Goal: Task Accomplishment & Management: Use online tool/utility

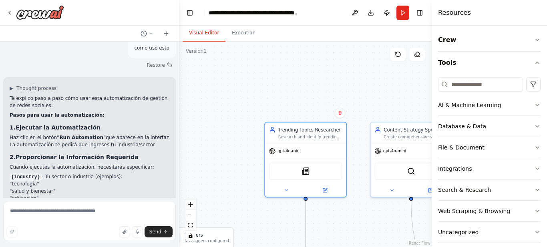
drag, startPoint x: 339, startPoint y: 62, endPoint x: 308, endPoint y: 75, distance: 33.8
click at [308, 75] on div ".deletable-edge-delete-btn { width: 20px; height: 20px; border: 0px solid #ffff…" at bounding box center [305, 145] width 252 height 206
click at [369, 104] on div ".deletable-edge-delete-btn { width: 20px; height: 20px; border: 0px solid #ffff…" at bounding box center [305, 145] width 252 height 206
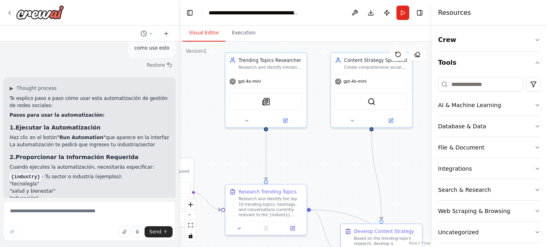
drag, startPoint x: 358, startPoint y: 216, endPoint x: 321, endPoint y: 154, distance: 72.0
click at [321, 154] on div ".deletable-edge-delete-btn { width: 20px; height: 20px; border: 0px solid #ffff…" at bounding box center [305, 145] width 252 height 206
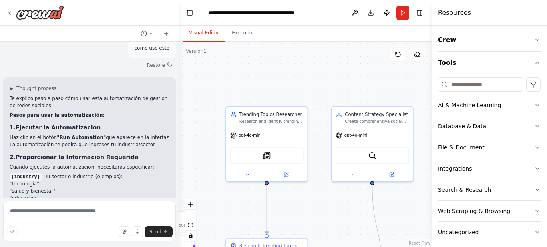
drag, startPoint x: 318, startPoint y: 48, endPoint x: 316, endPoint y: 95, distance: 46.9
click at [316, 95] on div ".deletable-edge-delete-btn { width: 20px; height: 20px; border: 0px solid #ffff…" at bounding box center [305, 145] width 252 height 206
click at [353, 116] on div "Content Strategy Specialist" at bounding box center [377, 113] width 64 height 6
click at [288, 118] on div "Research and identify trending topics, hashtags, and conversations relevant to …" at bounding box center [271, 120] width 64 height 5
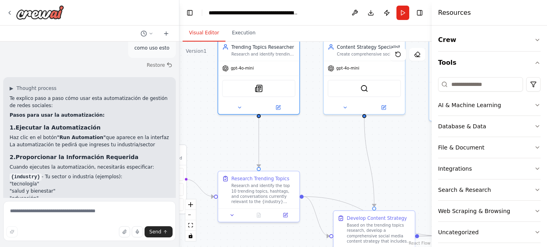
drag, startPoint x: 328, startPoint y: 206, endPoint x: 320, endPoint y: 127, distance: 78.9
click at [320, 127] on div ".deletable-edge-delete-btn { width: 20px; height: 20px; border: 0px solid #ffff…" at bounding box center [305, 145] width 252 height 206
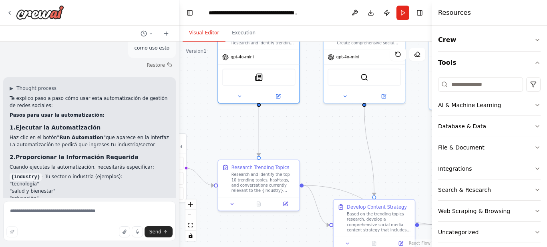
click at [334, 150] on div ".deletable-edge-delete-btn { width: 20px; height: 20px; border: 0px solid #ffff…" at bounding box center [305, 145] width 252 height 206
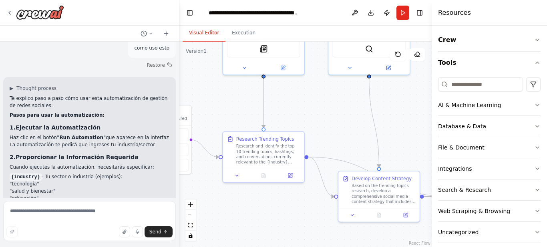
drag, startPoint x: 342, startPoint y: 160, endPoint x: 348, endPoint y: 125, distance: 35.8
click at [348, 125] on div ".deletable-edge-delete-btn { width: 20px; height: 20px; border: 0px solid #ffff…" at bounding box center [305, 145] width 252 height 206
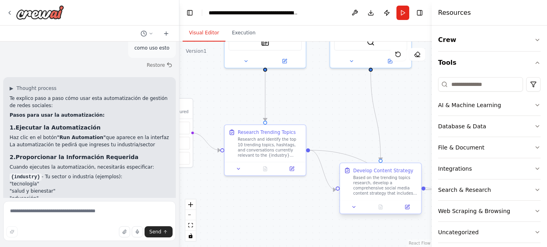
click at [360, 185] on div "Based on the trending topics research, develop a comprehensive social media con…" at bounding box center [385, 185] width 64 height 21
click at [283, 143] on div "Research and identify the top 10 trending topics, hashtags, and conversations c…" at bounding box center [270, 146] width 64 height 21
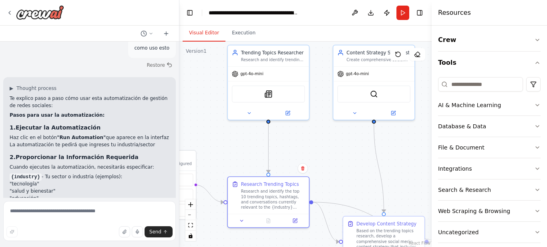
drag, startPoint x: 352, startPoint y: 107, endPoint x: 355, endPoint y: 159, distance: 52.2
click at [355, 159] on div ".deletable-edge-delete-btn { width: 20px; height: 20px; border: 0px solid #ffff…" at bounding box center [305, 145] width 252 height 206
click at [370, 64] on div "Content Strategy Specialist Create comprehensive social media content strategie…" at bounding box center [373, 54] width 81 height 21
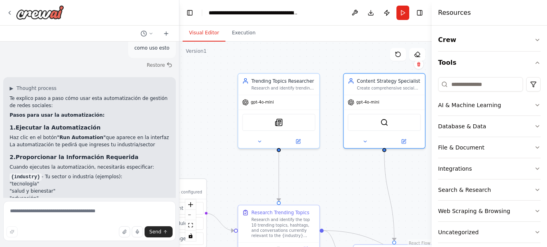
drag, startPoint x: 343, startPoint y: 153, endPoint x: 356, endPoint y: 193, distance: 41.2
click at [356, 193] on div ".deletable-edge-delete-btn { width: 20px; height: 20px; border: 0px solid #ffff…" at bounding box center [305, 145] width 252 height 206
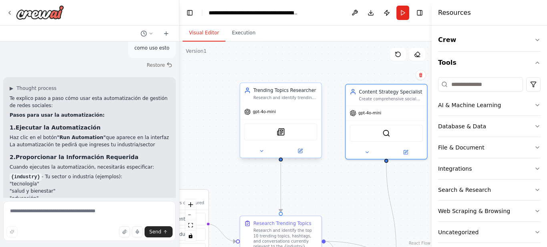
click at [291, 99] on div "Research and identify trending topics, hashtags, and conversations relevant to …" at bounding box center [285, 97] width 64 height 5
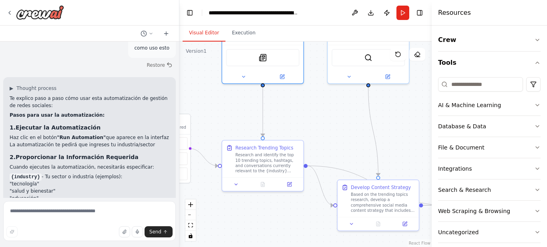
drag, startPoint x: 351, startPoint y: 191, endPoint x: 333, endPoint y: 115, distance: 77.8
click at [333, 115] on div ".deletable-edge-delete-btn { width: 20px; height: 20px; border: 0px solid #ffff…" at bounding box center [305, 145] width 252 height 206
click at [362, 204] on div "Based on the trending topics research, develop a comprehensive social media con…" at bounding box center [383, 201] width 64 height 21
click at [411, 174] on button at bounding box center [412, 172] width 10 height 10
click at [392, 170] on button "Confirm" at bounding box center [390, 172] width 28 height 10
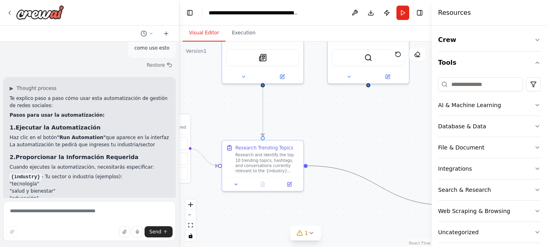
click at [344, 169] on icon "Edge from 6dd68478-5a3c-4201-8bb1-7093bfb2a115 to 75638451-2344-4879-896a-55e21…" at bounding box center [378, 186] width 141 height 40
click at [372, 178] on div ".deletable-edge-delete-btn { width: 20px; height: 20px; border: 0px solid #ffff…" at bounding box center [305, 145] width 252 height 206
click at [372, 180] on icon "Edge from 6dd68478-5a3c-4201-8bb1-7093bfb2a115 to 75638451-2344-4879-896a-55e21…" at bounding box center [378, 186] width 141 height 40
drag, startPoint x: 373, startPoint y: 183, endPoint x: 404, endPoint y: 193, distance: 33.2
click at [404, 193] on div ".deletable-edge-delete-btn { width: 20px; height: 20px; border: 0px solid #ffff…" at bounding box center [305, 145] width 252 height 206
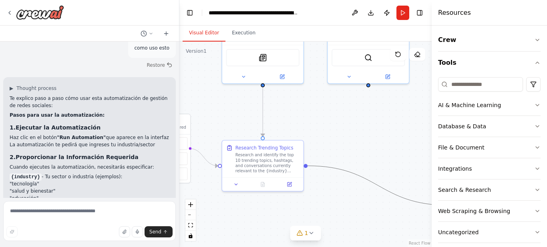
click at [394, 195] on icon "Edge from 6dd68478-5a3c-4201-8bb1-7093bfb2a115 to 75638451-2344-4879-896a-55e21…" at bounding box center [378, 186] width 141 height 40
click at [378, 188] on icon at bounding box center [378, 186] width 5 height 6
click at [274, 163] on div "Research and identify the top 10 trending topics, hashtags, and conversations c…" at bounding box center [267, 161] width 64 height 21
click at [418, 16] on button "Toggle Right Sidebar" at bounding box center [419, 12] width 11 height 11
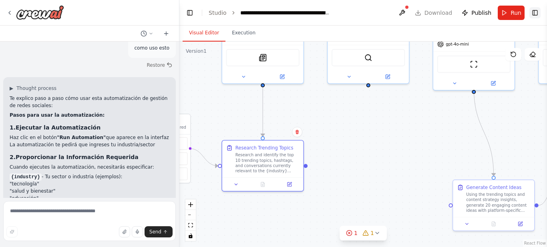
click at [534, 15] on button "Toggle Right Sidebar" at bounding box center [534, 12] width 11 height 11
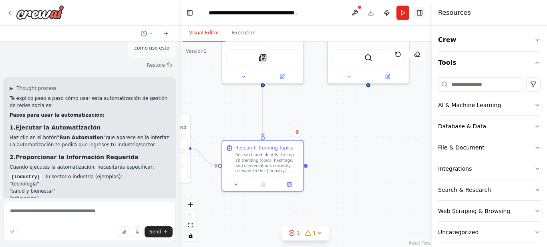
click at [420, 18] on button "Toggle Right Sidebar" at bounding box center [419, 12] width 11 height 11
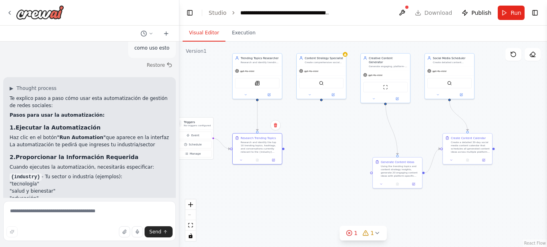
drag, startPoint x: 385, startPoint y: 153, endPoint x: 321, endPoint y: 156, distance: 63.7
click at [321, 156] on div ".deletable-edge-delete-btn { width: 20px; height: 20px; border: 0px solid #ffff…" at bounding box center [363, 145] width 368 height 206
click at [396, 168] on div "Using the trending topics and content strategy insights, generate 20 engaging c…" at bounding box center [400, 170] width 39 height 13
click at [416, 149] on icon at bounding box center [415, 149] width 5 height 5
click at [381, 149] on button "Confirm" at bounding box center [393, 150] width 28 height 10
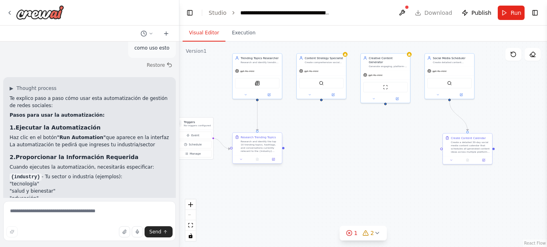
click at [265, 143] on div "Research and identify the top 10 trending topics, hashtags, and conversations c…" at bounding box center [260, 146] width 39 height 13
click at [277, 127] on icon at bounding box center [275, 125] width 5 height 5
click at [258, 125] on button "Confirm" at bounding box center [253, 126] width 28 height 10
click at [462, 139] on div "Create Content Calendar" at bounding box center [468, 137] width 35 height 4
click at [486, 125] on icon at bounding box center [485, 125] width 3 height 4
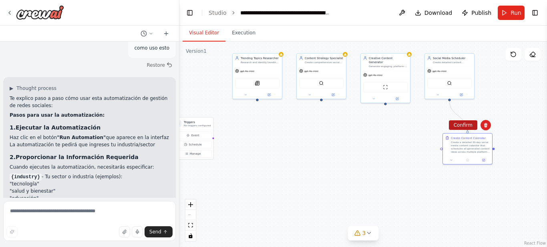
click at [453, 127] on button "Confirm" at bounding box center [463, 126] width 28 height 10
click at [268, 159] on div "Trending Topics Researcher Research and identify trending topics, hashtags, and…" at bounding box center [363, 145] width 368 height 206
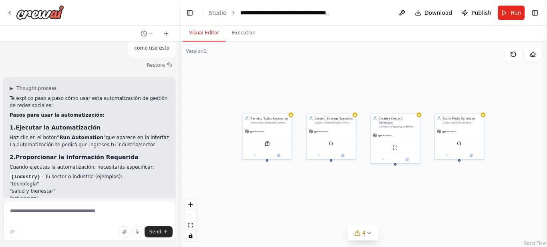
drag, startPoint x: 489, startPoint y: 132, endPoint x: 495, endPoint y: 202, distance: 70.8
click at [495, 202] on div "Trending Topics Researcher Research and identify trending topics, hashtags, and…" at bounding box center [363, 145] width 368 height 206
